Goal: Information Seeking & Learning: Learn about a topic

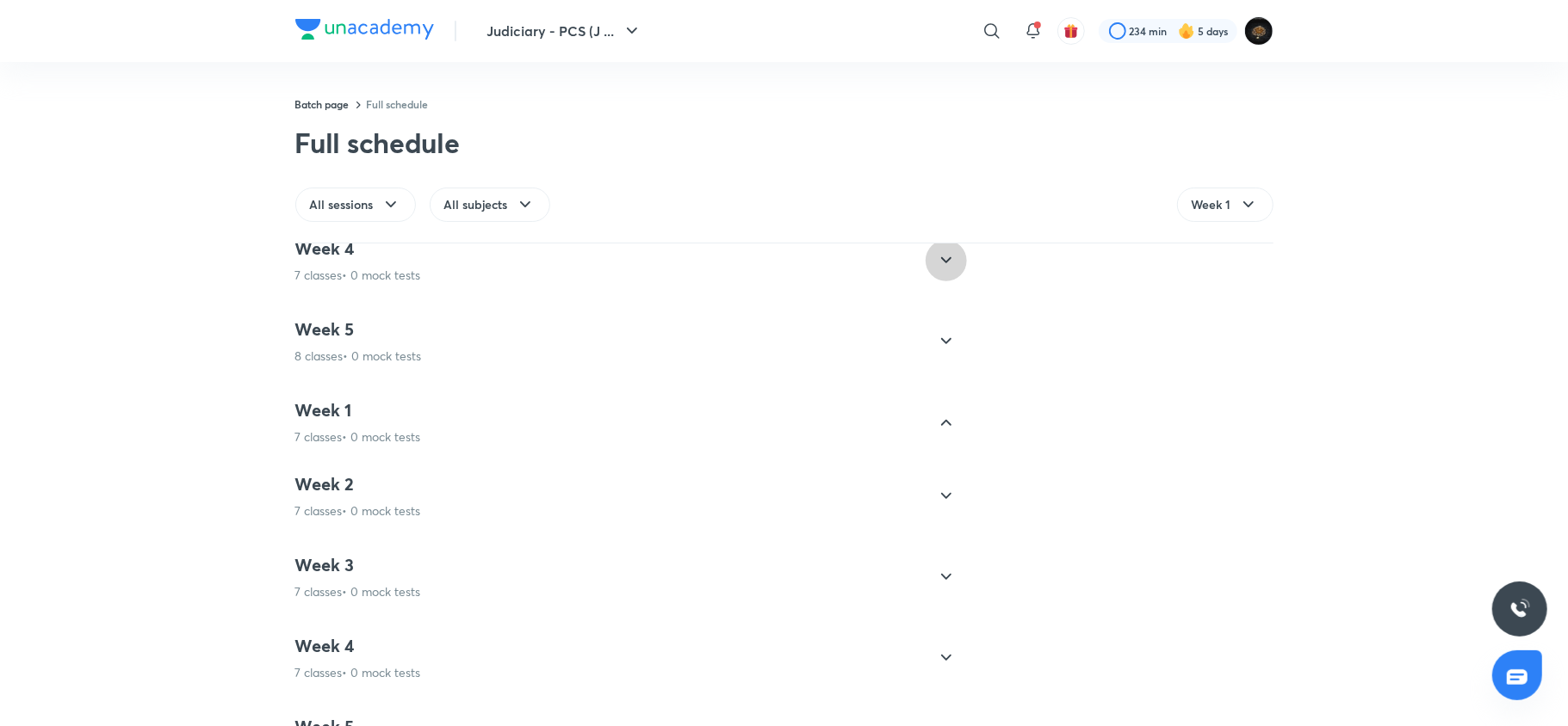
click at [936, 262] on icon at bounding box center [946, 261] width 21 height 21
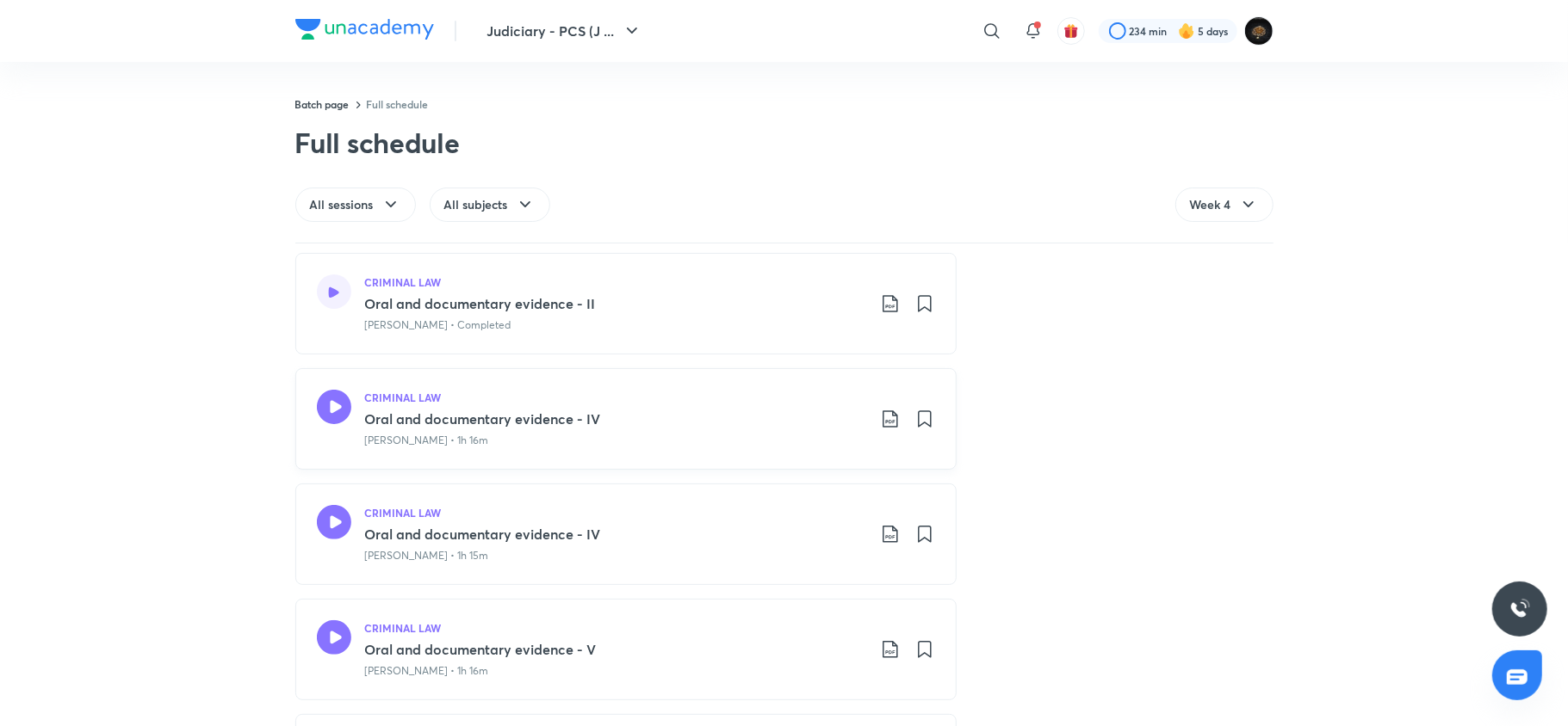
scroll to position [317, 0]
click at [324, 400] on icon at bounding box center [334, 405] width 35 height 35
